Goal: Task Accomplishment & Management: Use online tool/utility

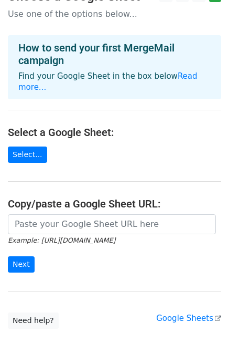
scroll to position [19, 0]
click at [20, 146] on link "Select..." at bounding box center [27, 154] width 39 height 16
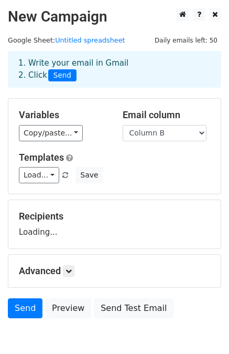
click at [224, 127] on html "New Campaign Daily emails left: 50 Google Sheet: Untitled spreadsheet 1. Write …" at bounding box center [114, 203] width 229 height 407
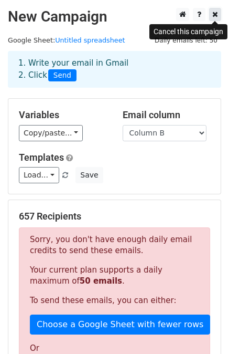
click at [218, 17] on icon at bounding box center [216, 13] width 6 height 7
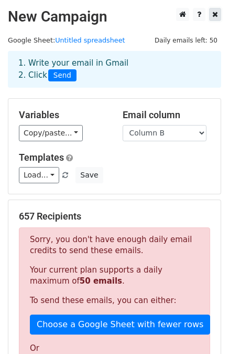
click at [218, 17] on icon at bounding box center [216, 13] width 6 height 7
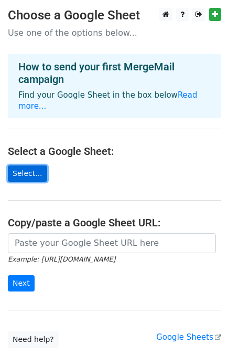
click at [23, 165] on link "Select..." at bounding box center [27, 173] width 39 height 16
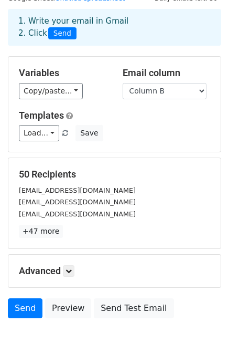
scroll to position [42, 0]
click at [36, 129] on link "Load..." at bounding box center [39, 133] width 40 height 16
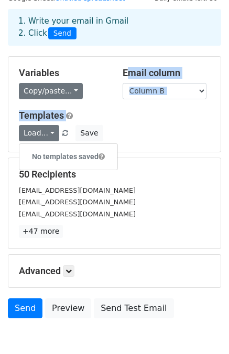
drag, startPoint x: 106, startPoint y: 104, endPoint x: 64, endPoint y: 94, distance: 42.5
click at [64, 94] on div "Variables Copy/paste... {{Column A}} {{Column B}} Email column Column A Column …" at bounding box center [114, 104] width 213 height 95
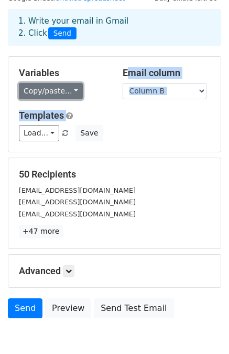
click at [72, 92] on link "Copy/paste..." at bounding box center [51, 91] width 64 height 16
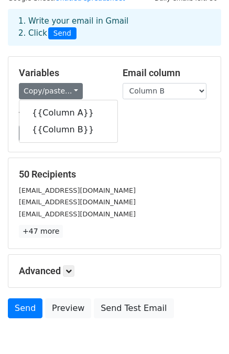
click at [111, 120] on div "Templates Load... No templates saved Save" at bounding box center [114, 126] width 207 height 32
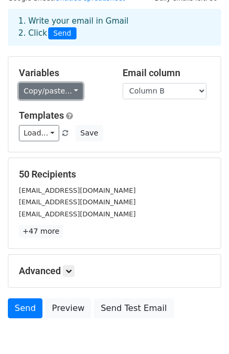
click at [65, 93] on link "Copy/paste..." at bounding box center [51, 91] width 64 height 16
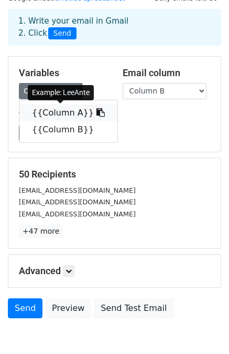
click at [47, 114] on link "{{Column A}}" at bounding box center [68, 112] width 98 height 17
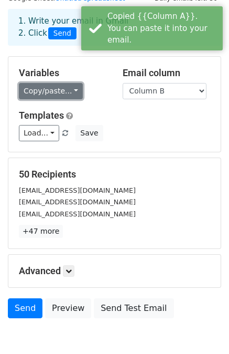
click at [63, 93] on link "Copy/paste..." at bounding box center [51, 91] width 64 height 16
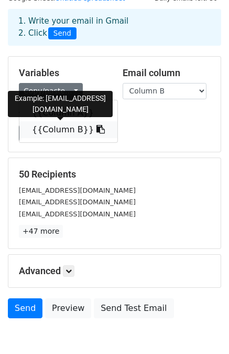
click at [59, 131] on link "{{Column B}}" at bounding box center [68, 129] width 98 height 17
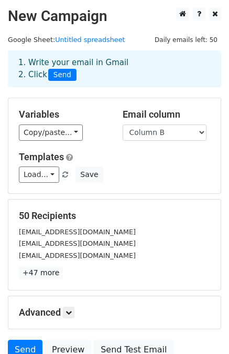
scroll to position [0, 0]
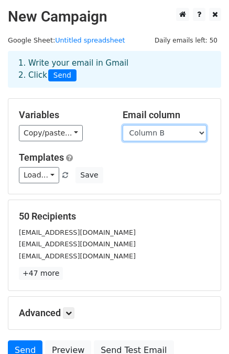
click at [180, 136] on select "Column A Column B" at bounding box center [165, 133] width 84 height 16
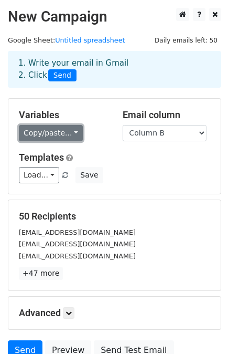
click at [62, 132] on link "Copy/paste..." at bounding box center [51, 133] width 64 height 16
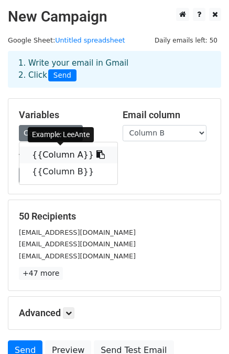
click at [49, 152] on link "{{Column A}}" at bounding box center [68, 154] width 98 height 17
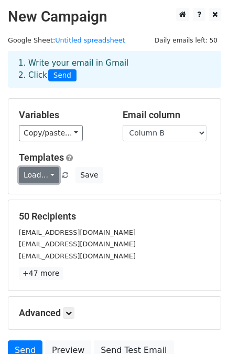
click at [49, 171] on link "Load..." at bounding box center [39, 175] width 40 height 16
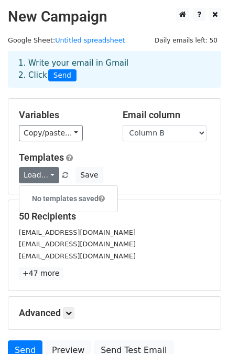
click at [121, 152] on h5 "Templates" at bounding box center [115, 158] width 192 height 12
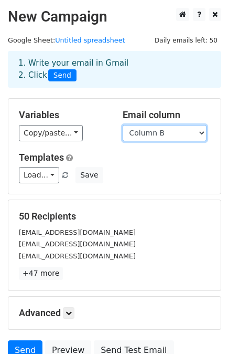
click at [176, 135] on select "Column A Column B" at bounding box center [165, 133] width 84 height 16
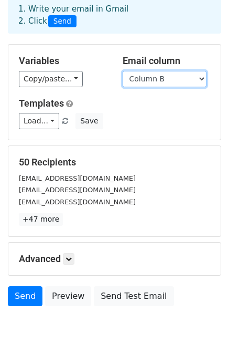
scroll to position [58, 0]
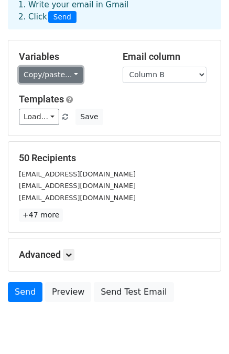
click at [65, 74] on link "Copy/paste..." at bounding box center [51, 75] width 64 height 16
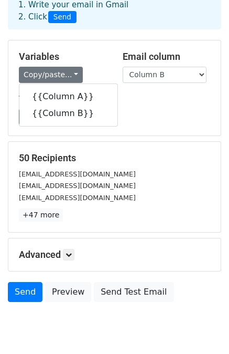
click at [129, 107] on div "Templates Load... No templates saved Save" at bounding box center [114, 109] width 207 height 32
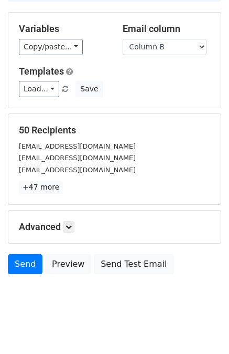
scroll to position [90, 0]
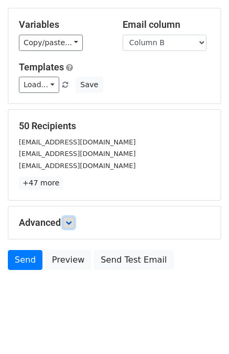
click at [68, 221] on icon at bounding box center [69, 222] width 6 height 6
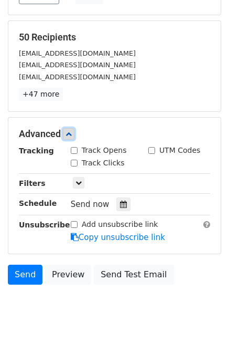
scroll to position [196, 0]
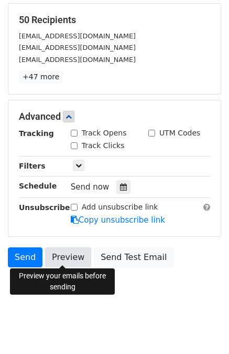
click at [65, 257] on link "Preview" at bounding box center [68, 257] width 46 height 20
click at [67, 255] on link "Preview" at bounding box center [68, 257] width 46 height 20
click at [64, 248] on link "Preview" at bounding box center [68, 257] width 46 height 20
click at [57, 255] on link "Preview" at bounding box center [68, 257] width 46 height 20
click at [62, 255] on link "Preview" at bounding box center [68, 257] width 46 height 20
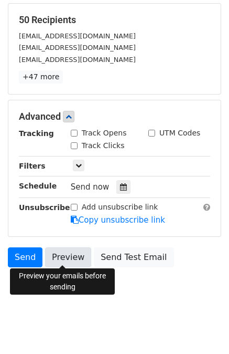
click at [66, 256] on link "Preview" at bounding box center [68, 257] width 46 height 20
click at [63, 252] on link "Preview" at bounding box center [68, 257] width 46 height 20
click at [67, 254] on link "Preview" at bounding box center [68, 257] width 46 height 20
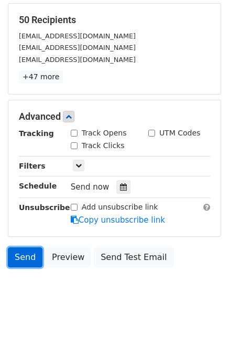
click at [17, 255] on link "Send" at bounding box center [25, 257] width 35 height 20
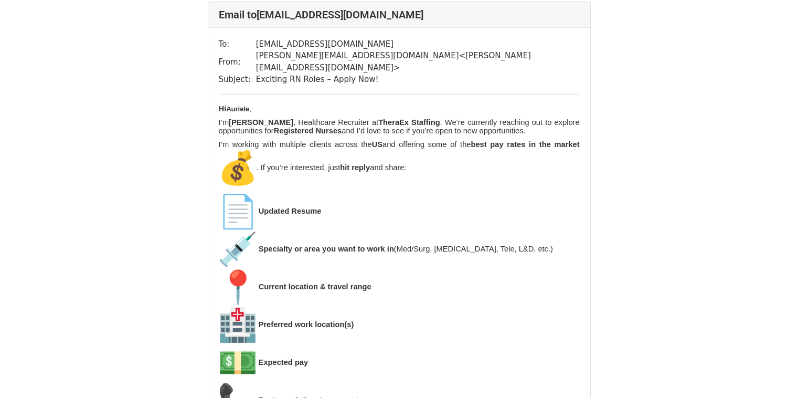
scroll to position [3440, 0]
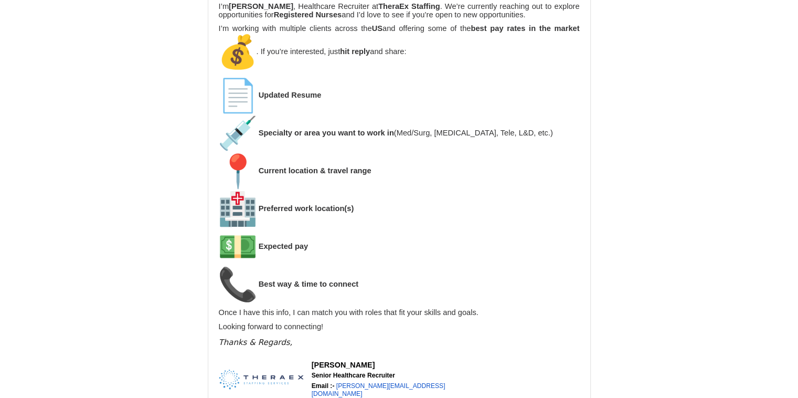
click at [247, 228] on img "💵" at bounding box center [238, 247] width 38 height 38
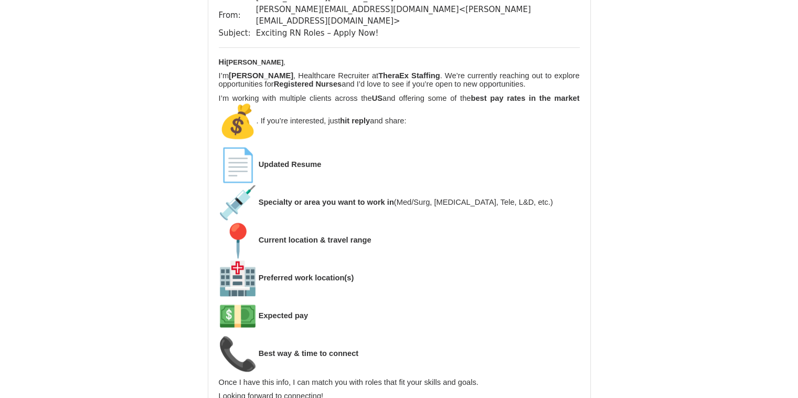
scroll to position [0, 0]
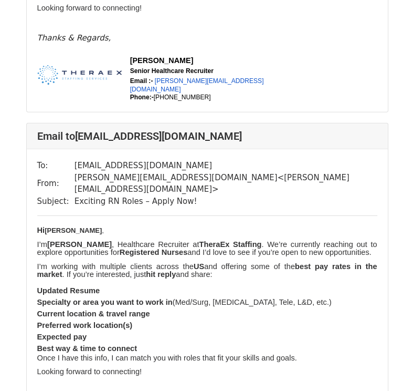
scroll to position [1365, 0]
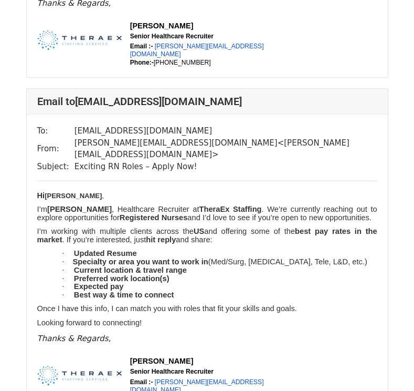
scroll to position [1382, 0]
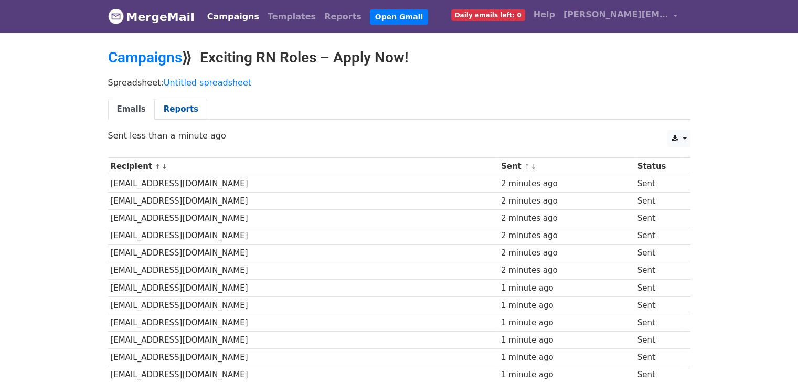
click at [168, 106] on link "Reports" at bounding box center [181, 110] width 52 height 22
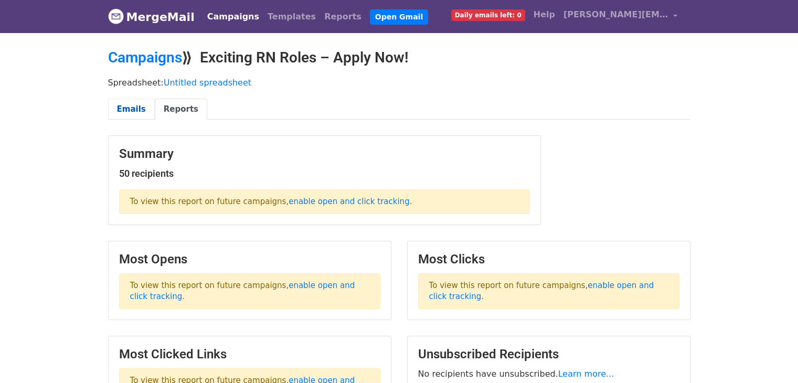
click at [125, 113] on link "Emails" at bounding box center [131, 110] width 47 height 22
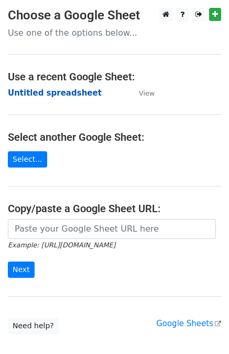
click at [40, 95] on strong "Untitled spreadsheet" at bounding box center [55, 92] width 94 height 9
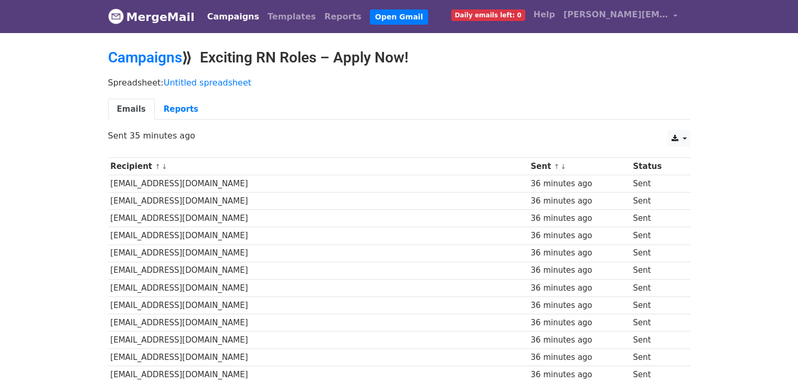
drag, startPoint x: 806, startPoint y: 94, endPoint x: 806, endPoint y: 66, distance: 28.3
click at [174, 112] on link "Reports" at bounding box center [181, 110] width 52 height 22
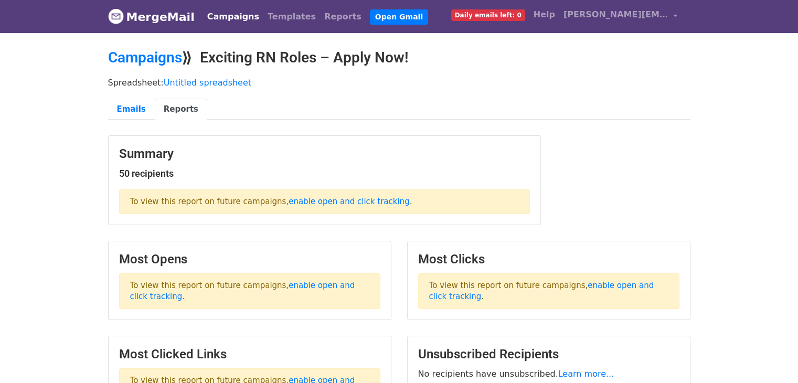
click at [781, 100] on body "MergeMail Campaigns Templates Reports Open Gmail Daily emails left: 0 Help [PER…" at bounding box center [399, 234] width 798 height 468
click at [307, 202] on link "enable open and click tracking" at bounding box center [349, 201] width 121 height 9
